Goal: Communication & Community: Answer question/provide support

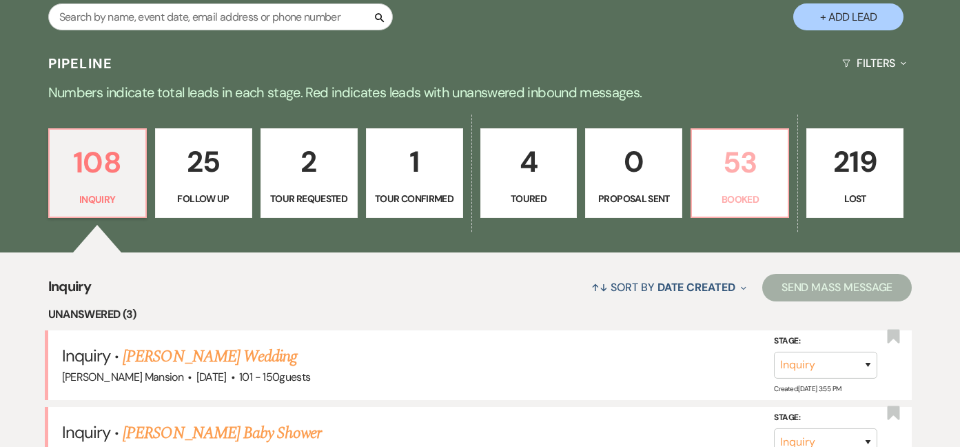
click at [760, 196] on p "Booked" at bounding box center [739, 199] width 79 height 15
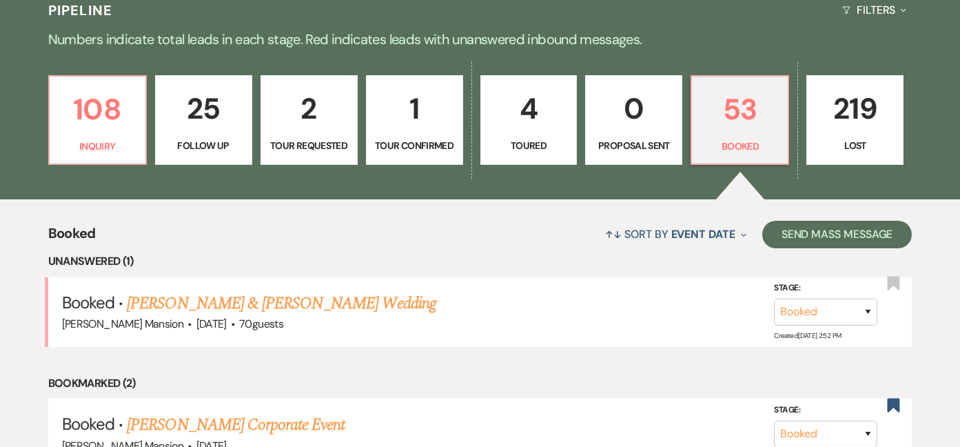
scroll to position [413, 0]
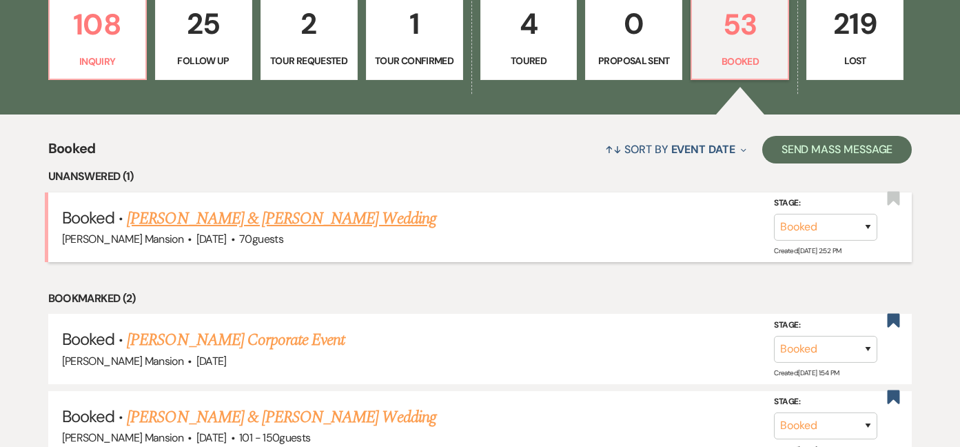
click at [400, 215] on link "[PERSON_NAME] & [PERSON_NAME] Wedding" at bounding box center [281, 218] width 309 height 25
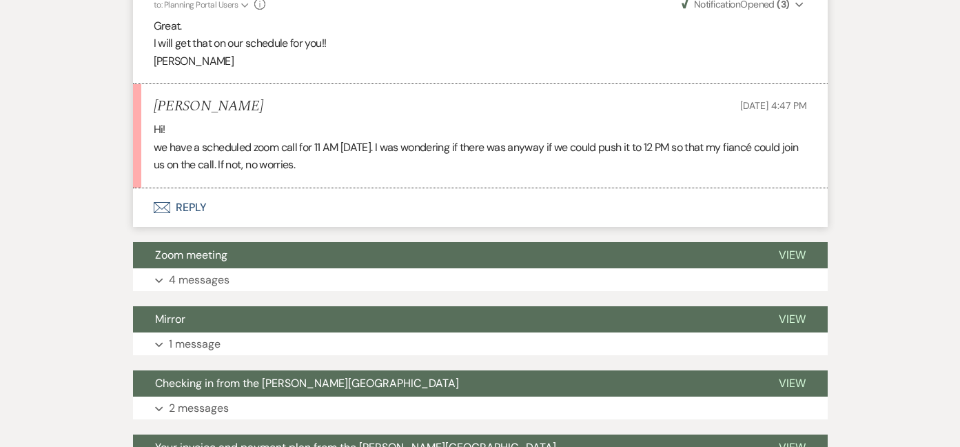
scroll to position [1939, 0]
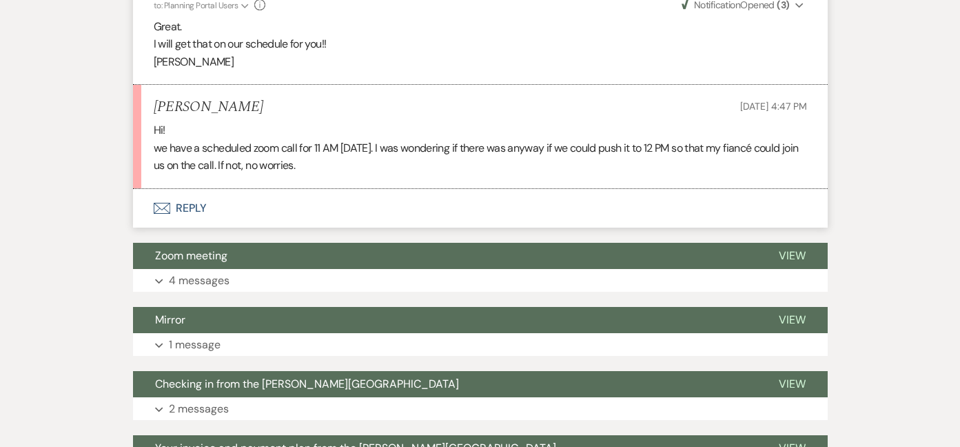
click at [195, 202] on button "Envelope Reply" at bounding box center [480, 208] width 695 height 39
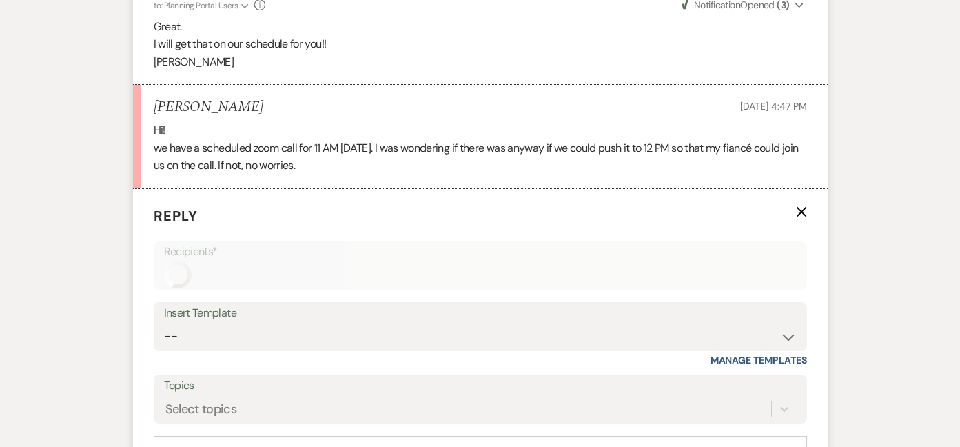
scroll to position [2047, 0]
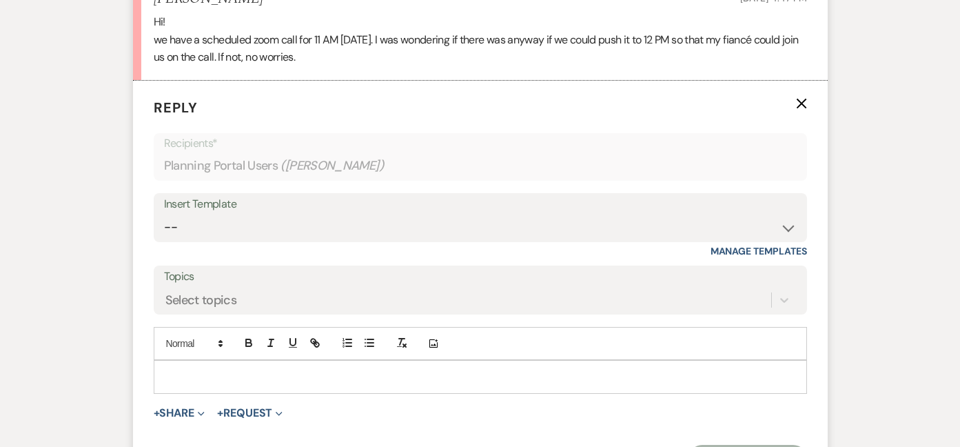
click at [218, 374] on p at bounding box center [480, 376] width 631 height 15
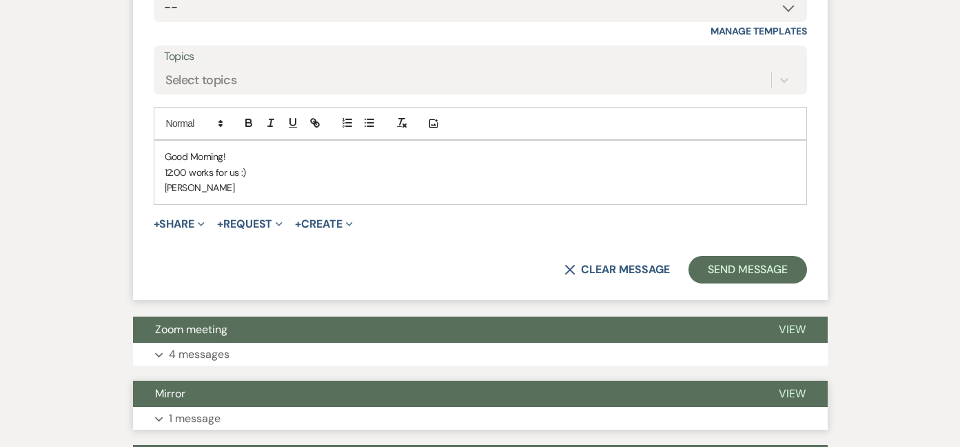
scroll to position [2322, 0]
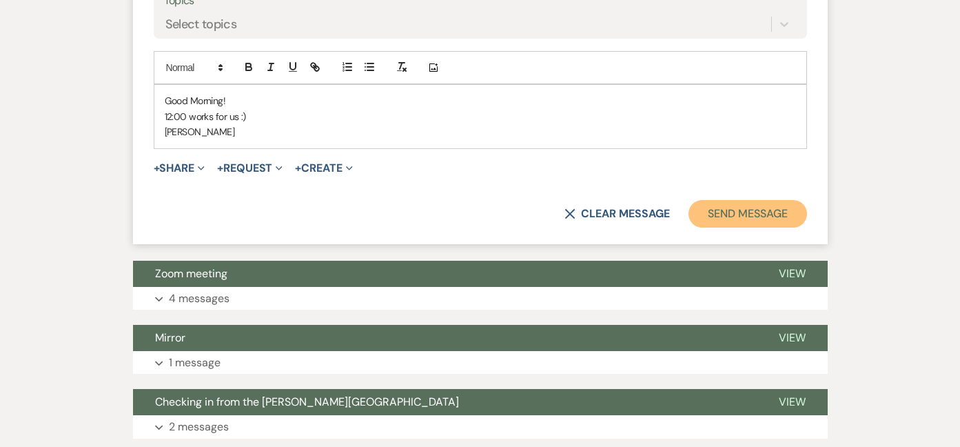
click at [733, 206] on button "Send Message" at bounding box center [747, 214] width 118 height 28
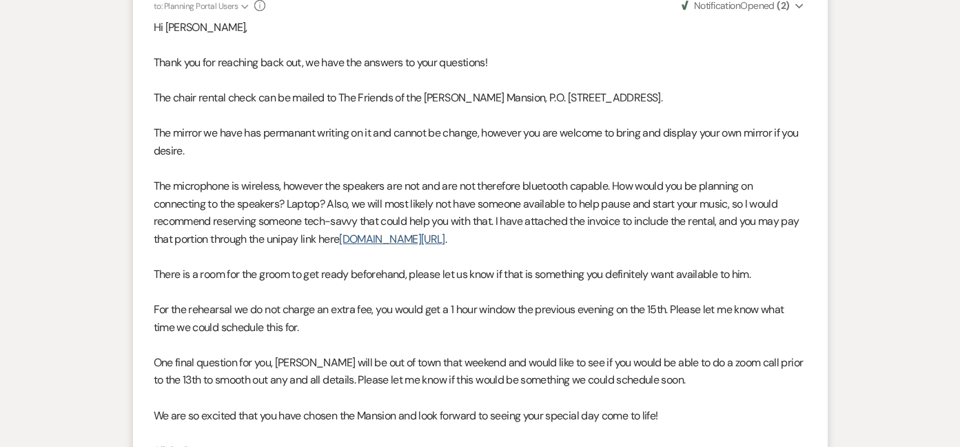
scroll to position [0, 0]
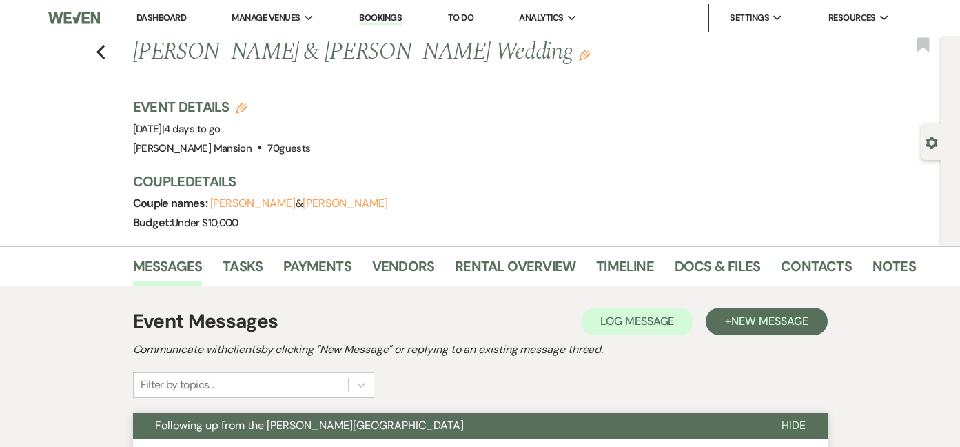
click at [171, 14] on link "Dashboard" at bounding box center [161, 18] width 50 height 12
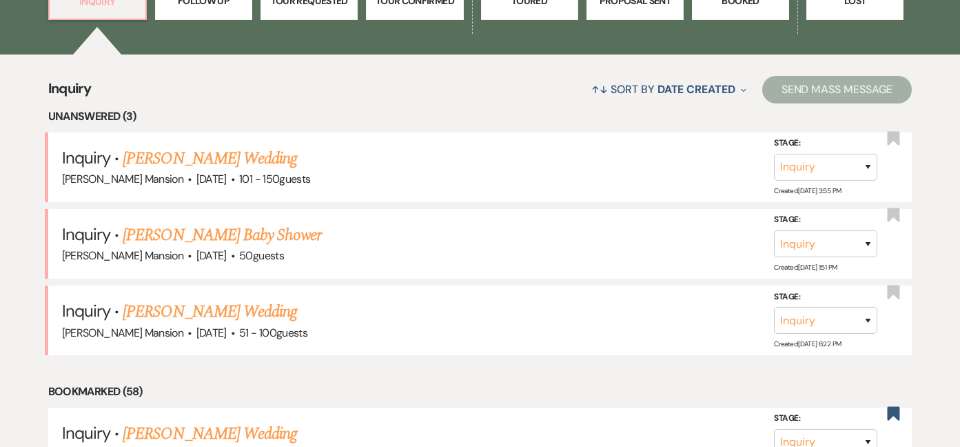
scroll to position [551, 0]
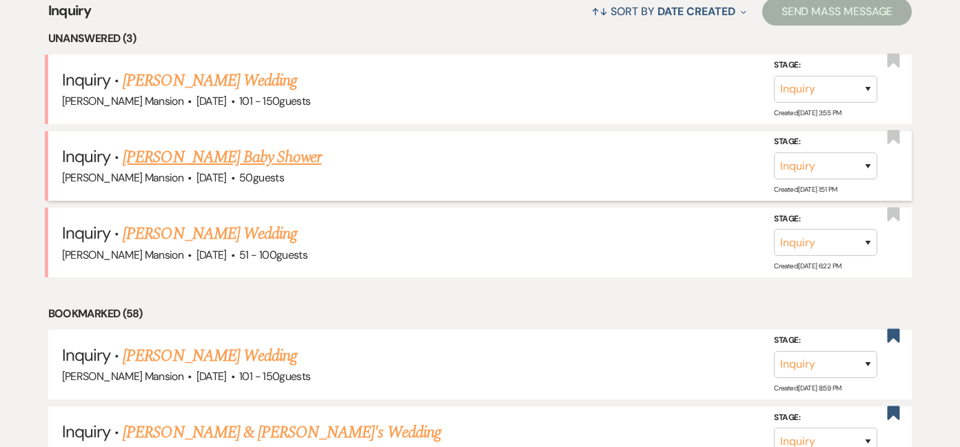
click at [198, 154] on link "[PERSON_NAME] Baby Shower" at bounding box center [222, 157] width 198 height 25
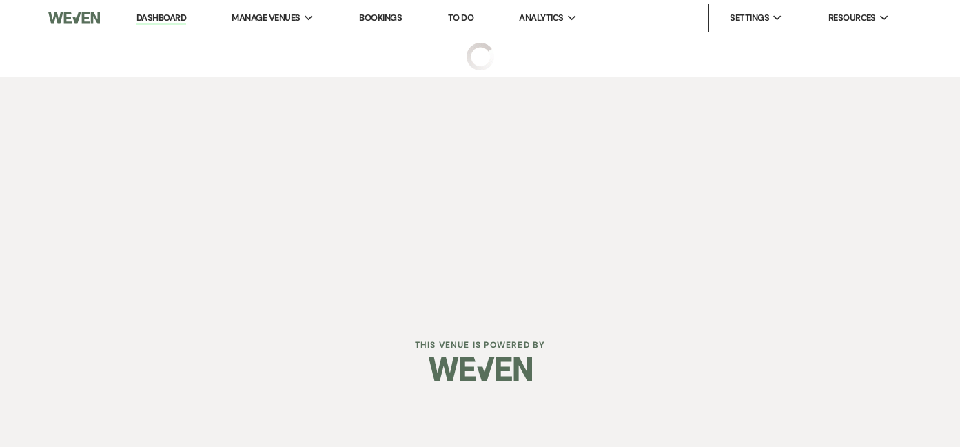
select select "5"
select select "3"
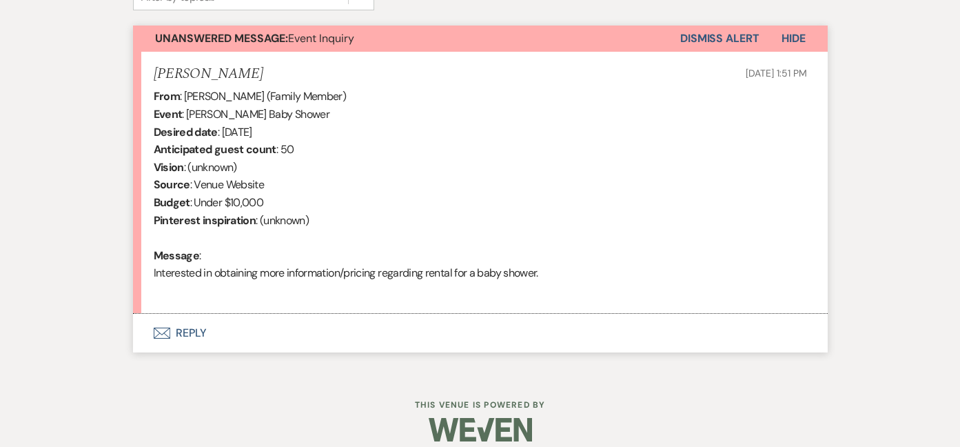
scroll to position [502, 0]
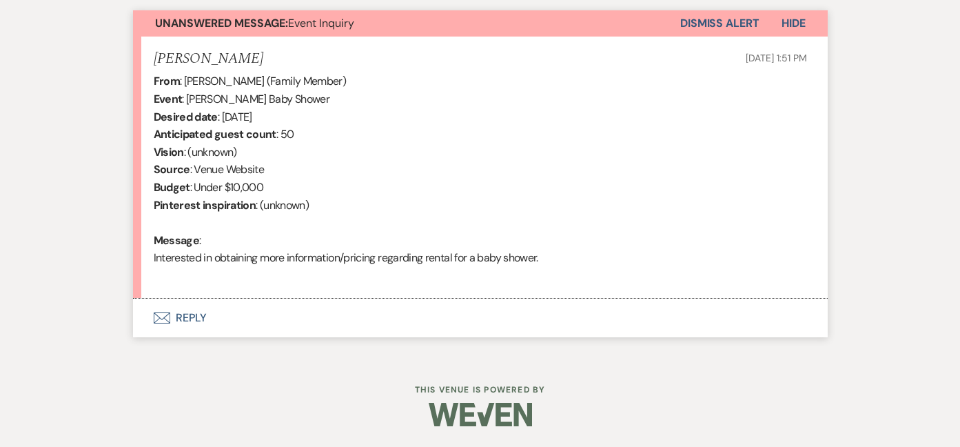
click at [181, 316] on button "Envelope Reply" at bounding box center [480, 317] width 695 height 39
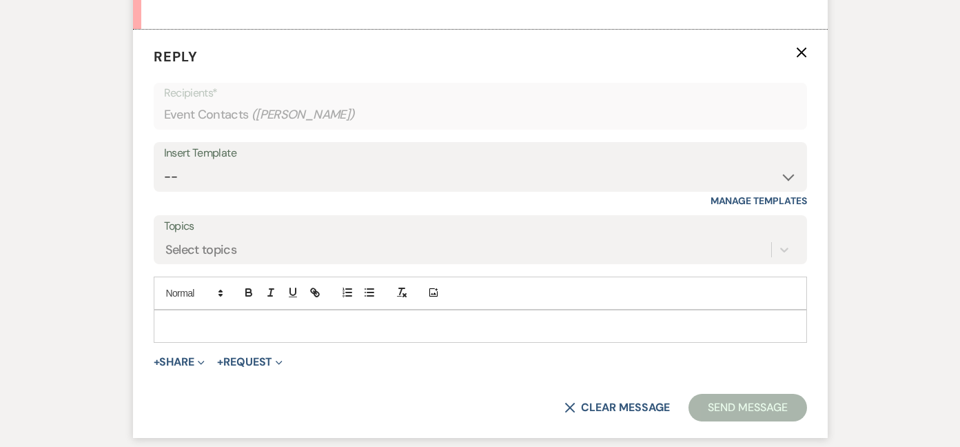
scroll to position [782, 0]
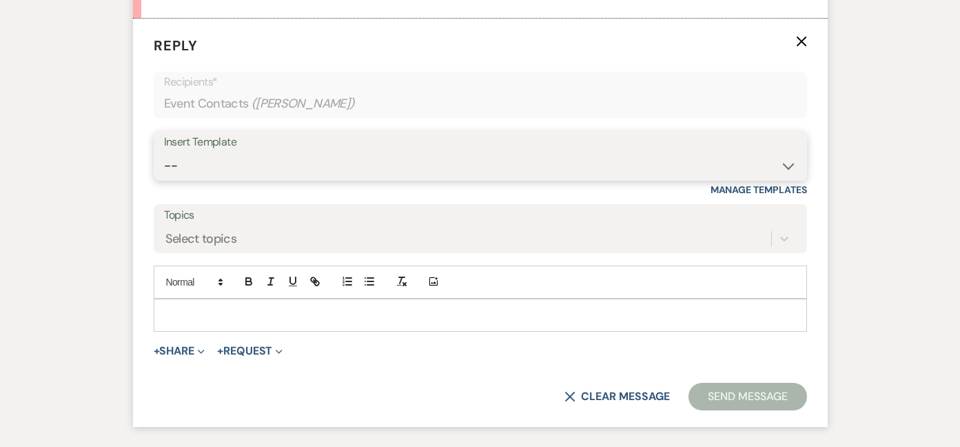
click at [794, 166] on select "-- Initial Inquiry Response Tour Request Response Follow Up Contract (Pre-Booke…" at bounding box center [480, 165] width 633 height 27
select select "4240"
click at [164, 152] on select "-- Initial Inquiry Response Tour Request Response Follow Up Contract (Pre-Booke…" at bounding box center [480, 165] width 633 height 27
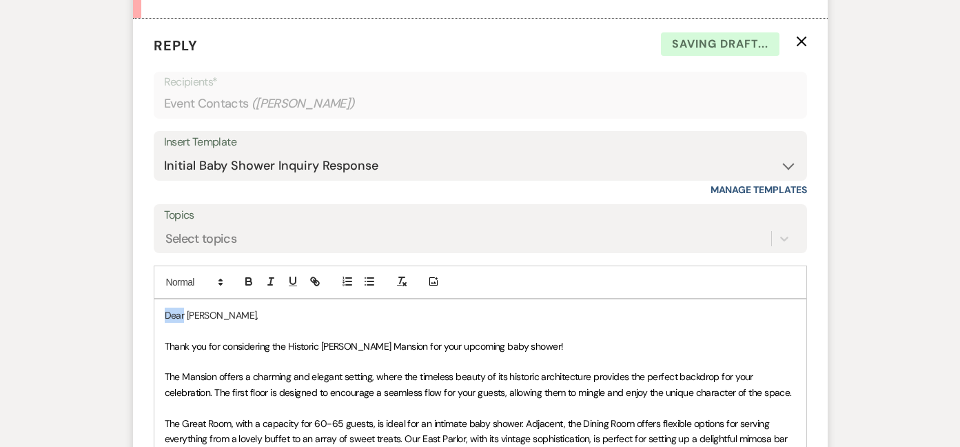
drag, startPoint x: 184, startPoint y: 314, endPoint x: 146, endPoint y: 314, distance: 37.9
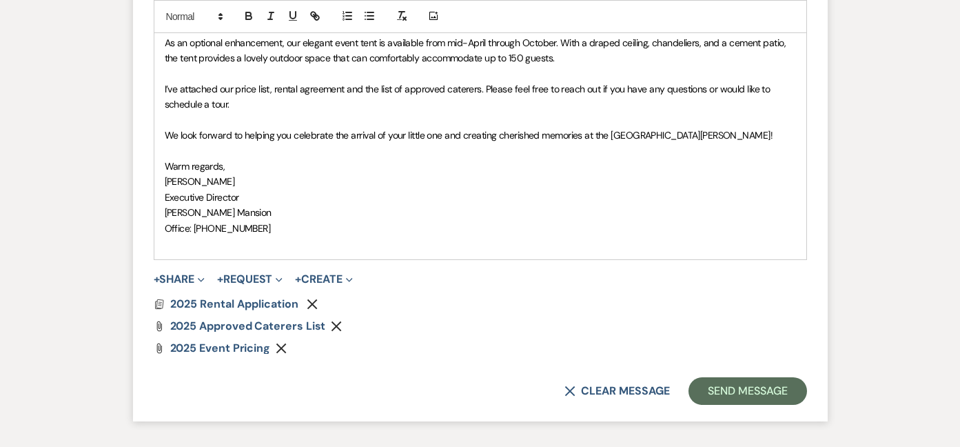
scroll to position [1333, 0]
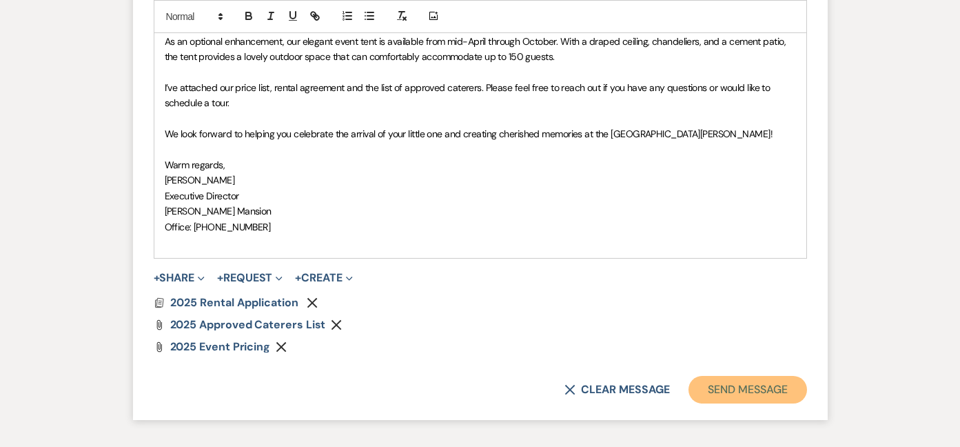
click at [755, 389] on button "Send Message" at bounding box center [747, 390] width 118 height 28
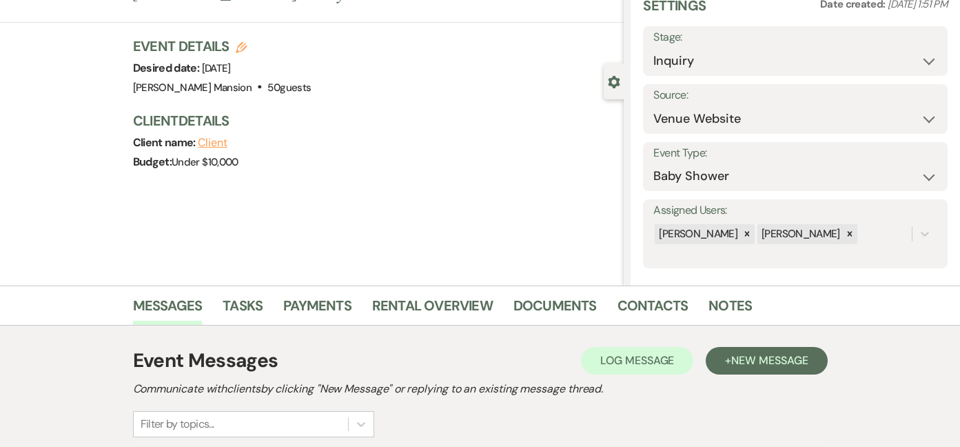
scroll to position [0, 0]
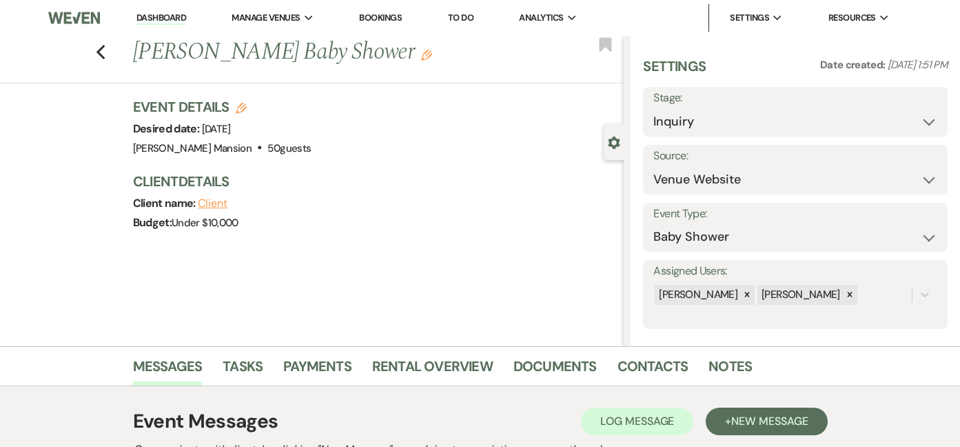
click at [167, 12] on link "Dashboard" at bounding box center [161, 18] width 50 height 13
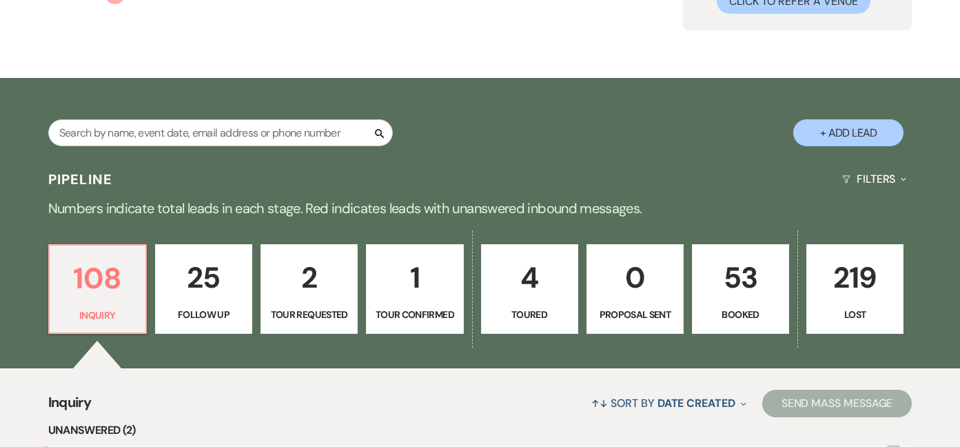
scroll to position [345, 0]
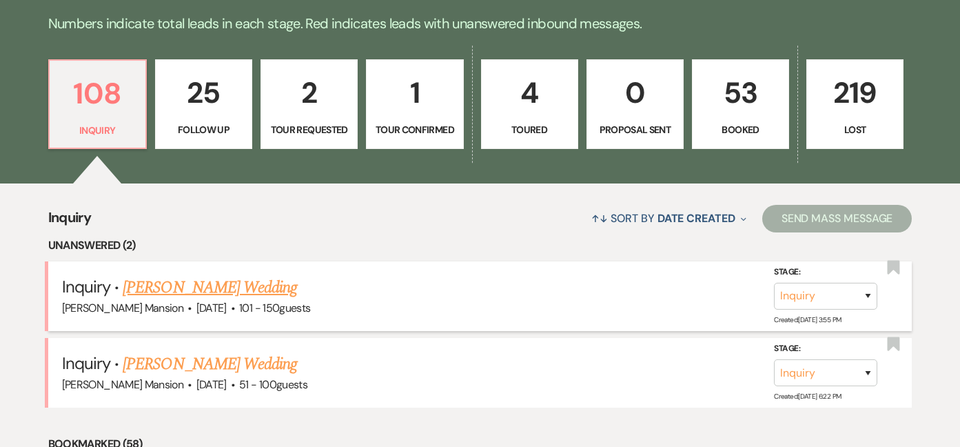
click at [215, 284] on link "[PERSON_NAME] Wedding" at bounding box center [210, 287] width 174 height 25
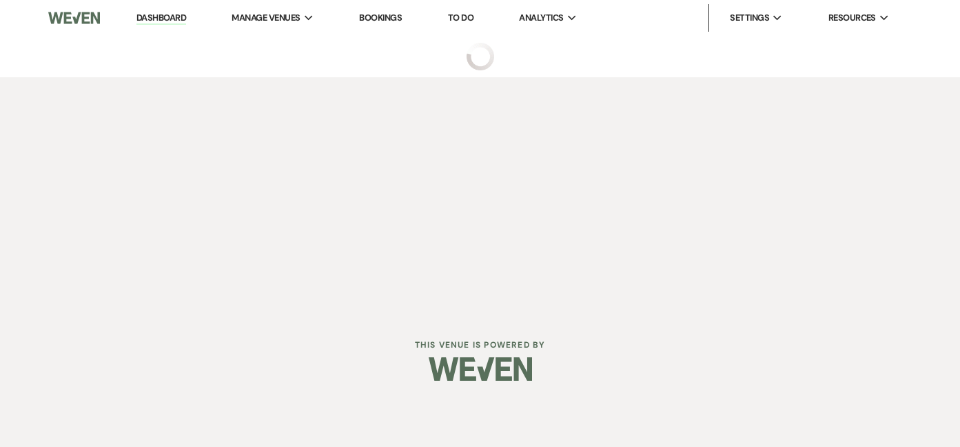
select select "2"
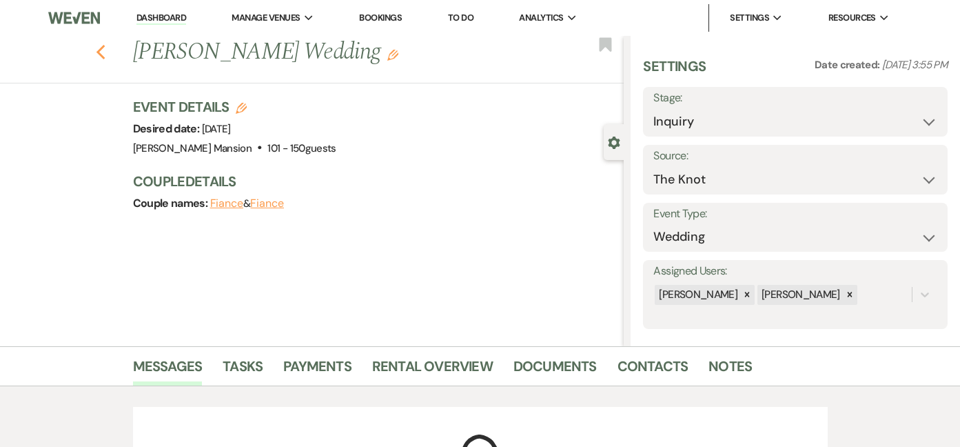
click at [102, 50] on icon "Previous" at bounding box center [101, 52] width 10 height 17
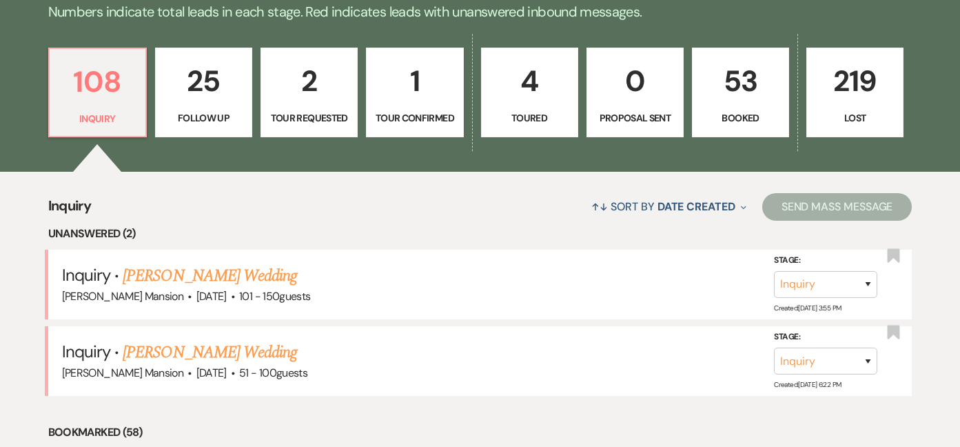
scroll to position [345, 0]
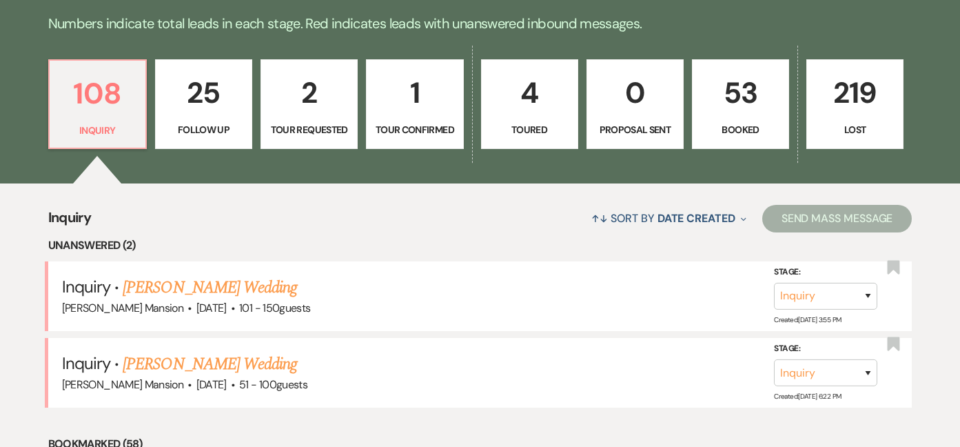
click at [730, 127] on p "Booked" at bounding box center [740, 129] width 79 height 15
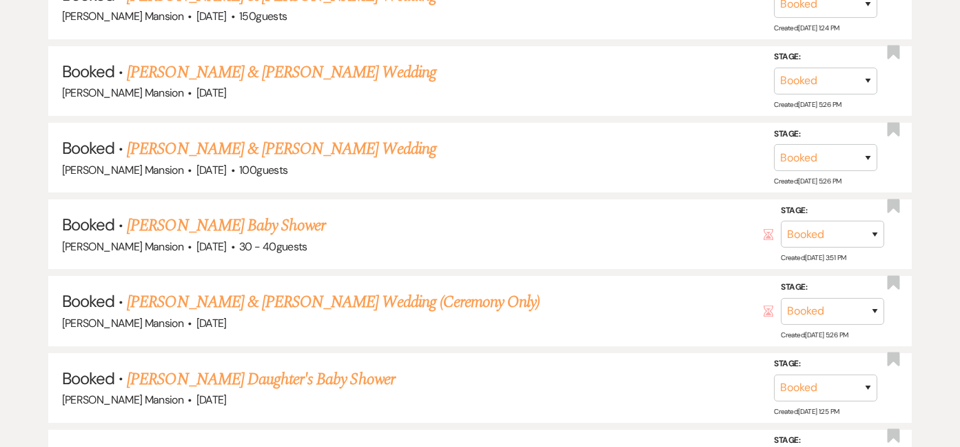
scroll to position [1034, 0]
click at [260, 145] on link "[PERSON_NAME] & [PERSON_NAME] Wedding" at bounding box center [281, 148] width 309 height 25
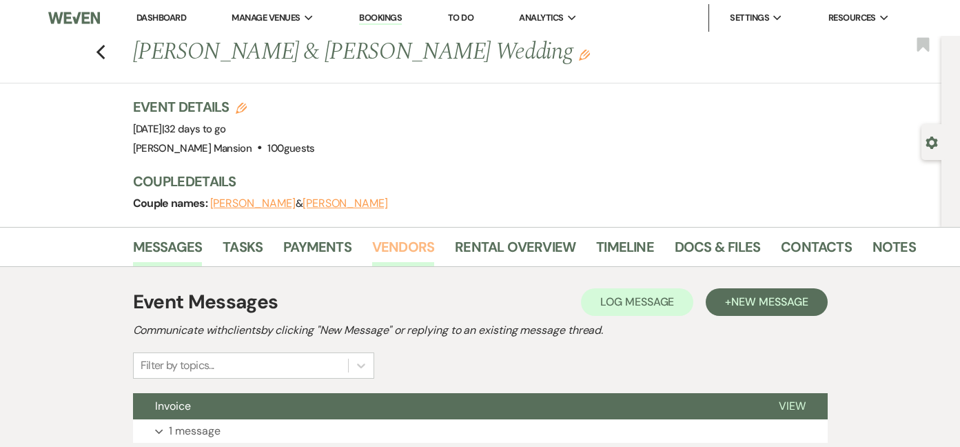
click at [393, 239] on link "Vendors" at bounding box center [403, 251] width 62 height 30
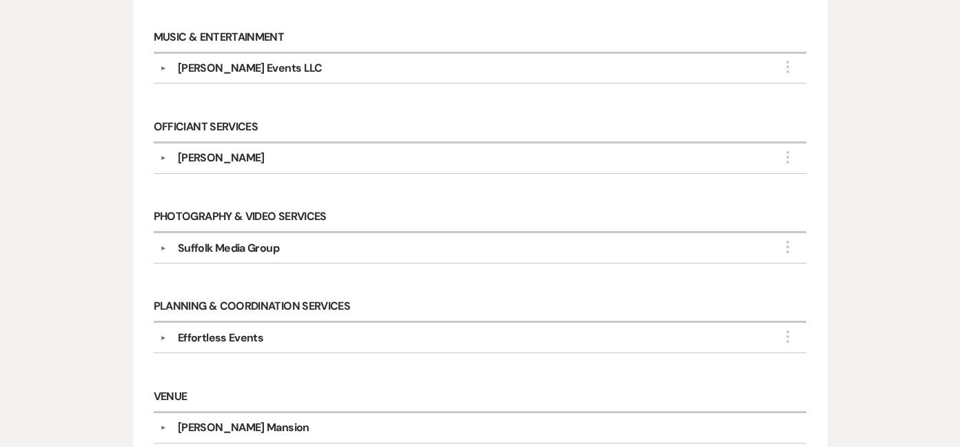
scroll to position [1034, 0]
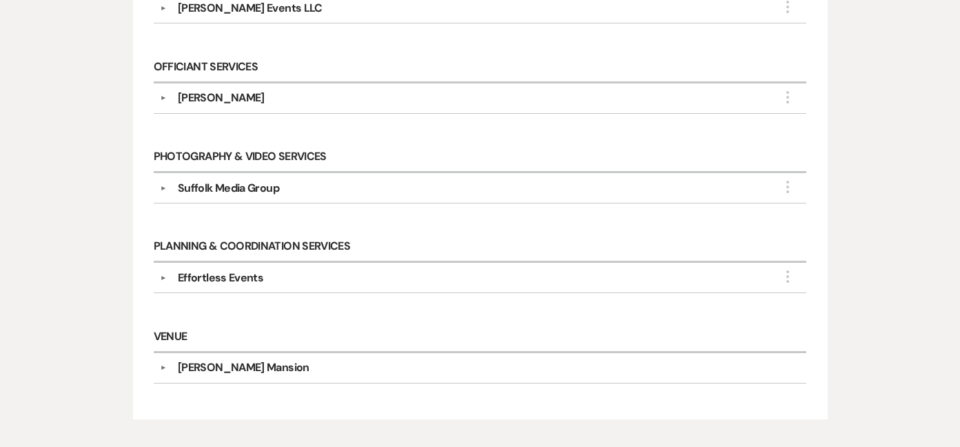
click at [163, 279] on button "▼" at bounding box center [163, 277] width 17 height 7
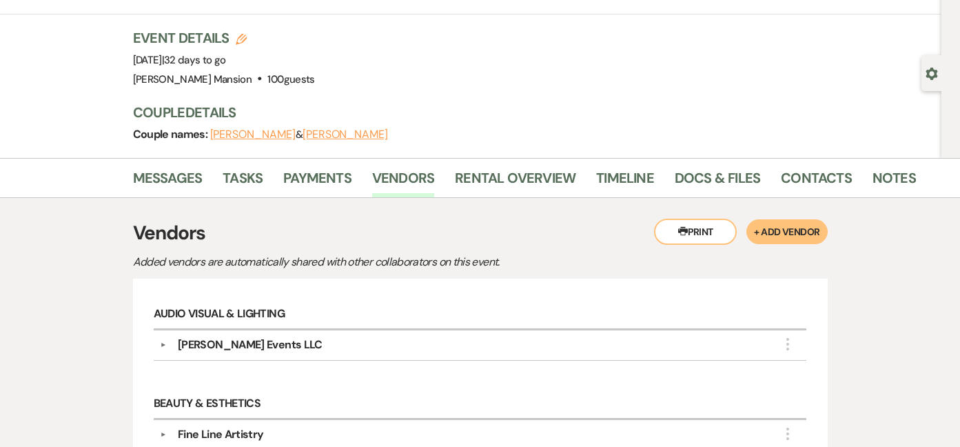
scroll to position [0, 0]
